Goal: Task Accomplishment & Management: Use online tool/utility

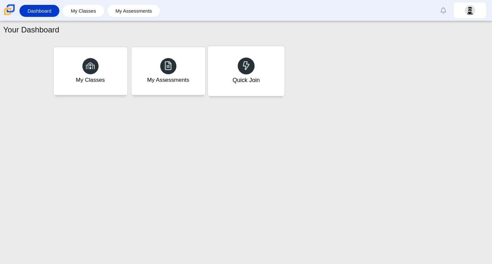
click at [254, 92] on div "Quick Join" at bounding box center [245, 71] width 77 height 50
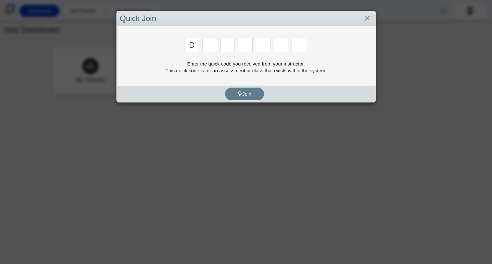
type input "d"
type input "e"
type input "g"
type input "v"
type input "9"
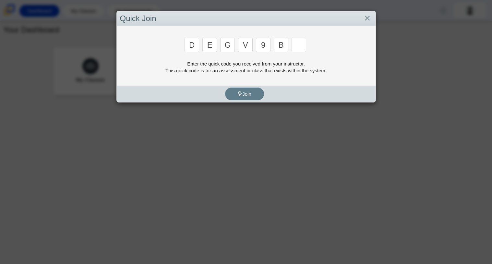
type input "b"
type input "5"
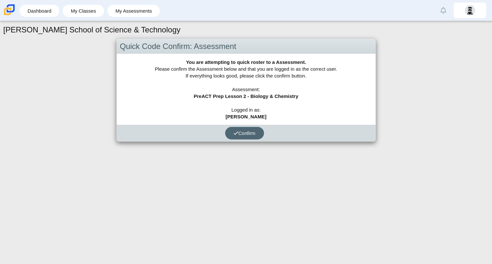
click at [235, 132] on icon "submit" at bounding box center [235, 133] width 5 height 5
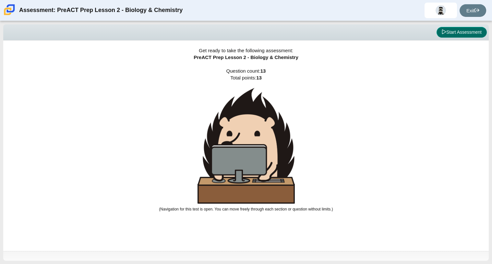
click at [456, 35] on button "Start Assessment" at bounding box center [461, 32] width 50 height 11
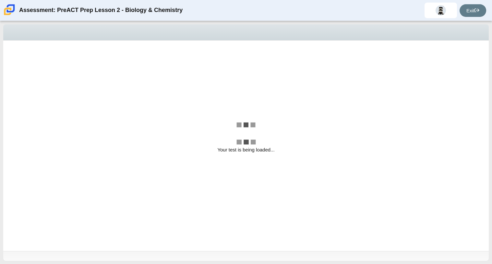
select select "58607607-65e7-4836-9523-ecd11f1865a2"
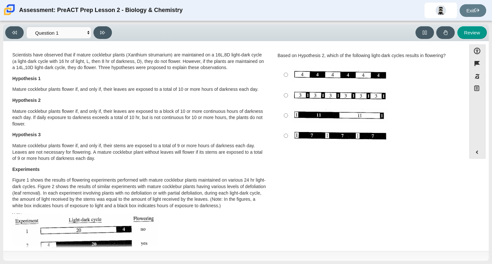
click at [297, 131] on img "Assessment items" at bounding box center [340, 135] width 98 height 15
click at [288, 131] on input "Image without description" at bounding box center [286, 135] width 4 height 20
radio input "true"
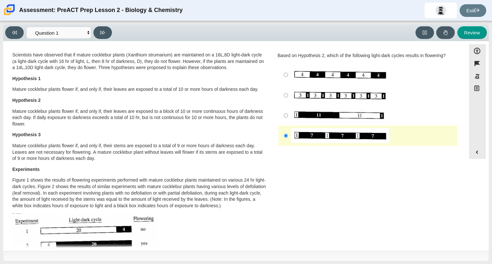
click at [112, 32] on div "Viewing Question 1 of 13 in Pacing Mode Questions Question 1 Question 2 Questio…" at bounding box center [59, 32] width 109 height 13
click at [104, 34] on icon at bounding box center [102, 32] width 5 height 5
select select "8d1c24a4-7cd6-489d-b988-502286bc803b"
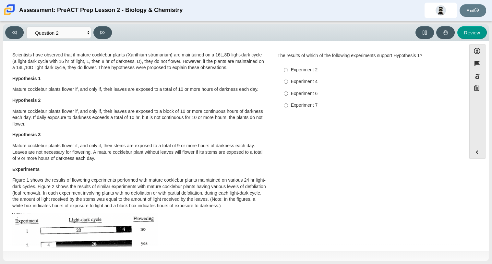
click at [315, 69] on div "Experiment 2" at bounding box center [373, 70] width 164 height 6
click at [288, 69] on input "Experiment 2 Experiment 2" at bounding box center [286, 70] width 4 height 12
radio input "true"
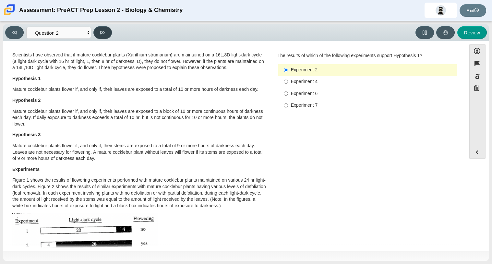
click at [107, 35] on button at bounding box center [102, 32] width 18 height 13
select select "8aa6c8c2-ff04-42be-b993-b922df24ee39"
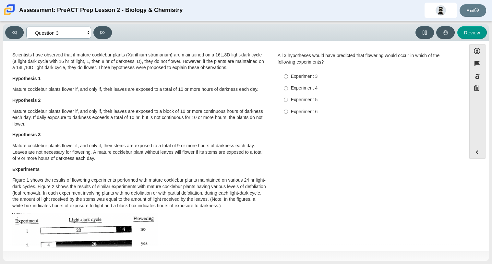
click at [78, 31] on select "Questions Question 1 Question 2 Question 3 Question 4 Question 5 Question 6 Que…" at bounding box center [58, 33] width 65 height 12
click at [307, 146] on div "Scientists have observed that if mature cocklebur plants (Xanthium strumarium) …" at bounding box center [234, 249] width 456 height 397
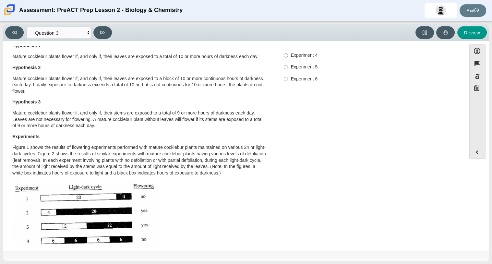
scroll to position [32, 0]
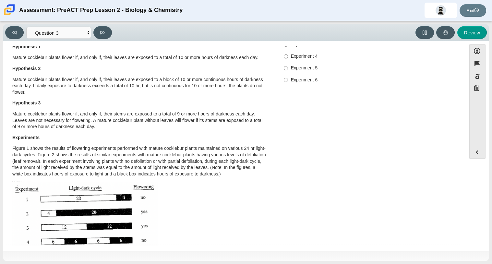
click at [312, 65] on div "Experiment 5" at bounding box center [373, 68] width 164 height 6
click at [288, 65] on input "Experiment 5 Experiment 5" at bounding box center [286, 68] width 4 height 12
radio input "true"
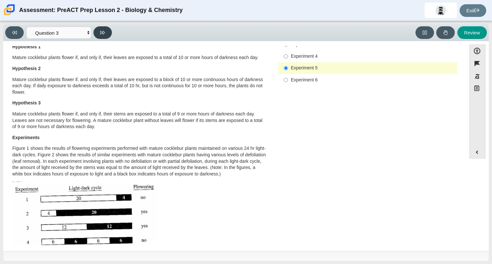
click at [111, 31] on button at bounding box center [102, 32] width 18 height 13
select select "a2d2bfff-1606-481f-926c-b12ef05ecfca"
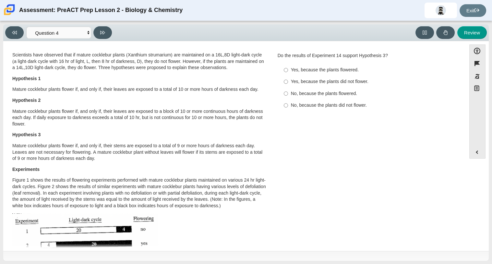
click at [323, 84] on div "Yes, because the plants did not flower." at bounding box center [373, 81] width 164 height 6
click at [288, 84] on input "Yes, because the plants did not flower. Yes, because the plants did not flower." at bounding box center [286, 82] width 4 height 12
radio input "true"
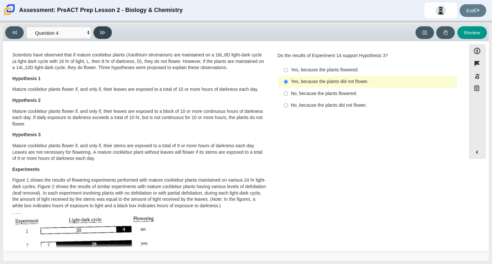
click at [104, 30] on icon at bounding box center [102, 32] width 5 height 5
select select "126f6caa-ff17-44a4-bbb0-212a44a98b62"
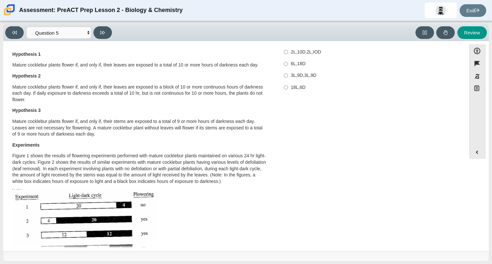
scroll to position [0, 0]
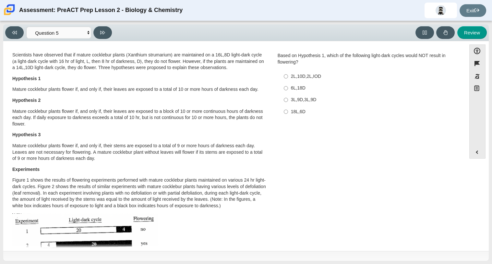
click at [314, 74] on div "2L,10D,2L,IOD" at bounding box center [373, 76] width 164 height 6
click at [288, 74] on input "2L,10D,2L,IOD 2L,10D,2L,IOD" at bounding box center [286, 76] width 4 height 12
radio input "true"
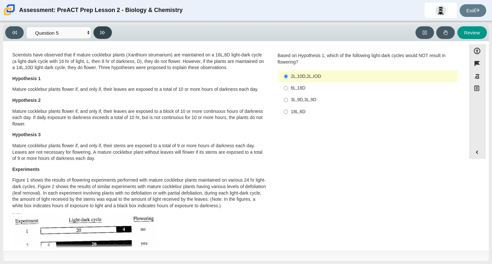
click at [104, 33] on icon at bounding box center [102, 32] width 5 height 5
select select "904c6dcc-1691-4157-abd3-a5f855e06bb8"
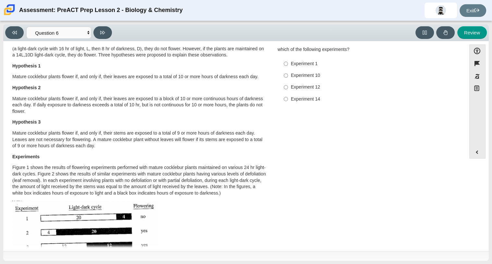
scroll to position [12, 0]
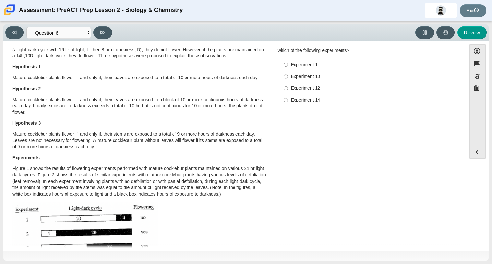
click at [291, 79] on div "Experiment 10" at bounding box center [373, 76] width 164 height 6
click at [288, 79] on input "Experiment 10 Experiment 10" at bounding box center [286, 77] width 4 height 12
radio input "true"
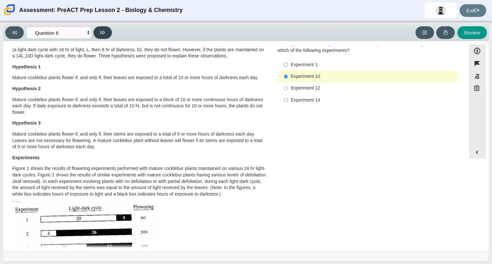
click at [111, 30] on button at bounding box center [102, 32] width 18 height 13
select select "3fe615a4-eec5-4c66-970a-a57d0ea1486a"
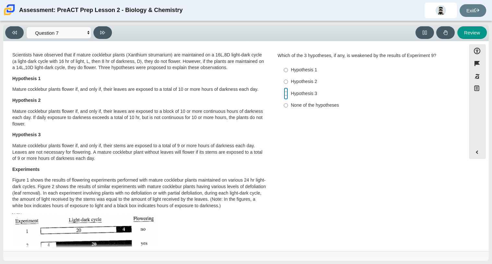
click at [285, 93] on input "Hypothesis 3 Hypothesis 3" at bounding box center [286, 94] width 4 height 12
radio input "true"
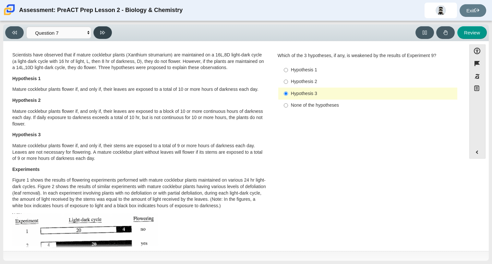
click at [108, 29] on button at bounding box center [102, 32] width 18 height 13
select select "2efe59fa-33e5-4bb3-8d6d-c52afe588d44"
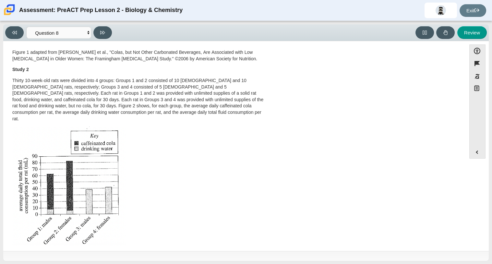
scroll to position [0, 0]
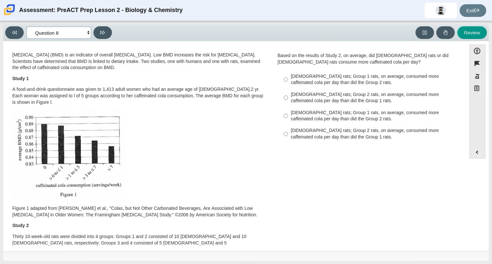
click at [67, 33] on select "Questions Question 1 Question 2 Question 3 Question 4 Question 5 Question 6 Que…" at bounding box center [58, 33] width 65 height 12
click at [252, 144] on p "Assessment items" at bounding box center [139, 155] width 255 height 91
